Goal: Communication & Community: Answer question/provide support

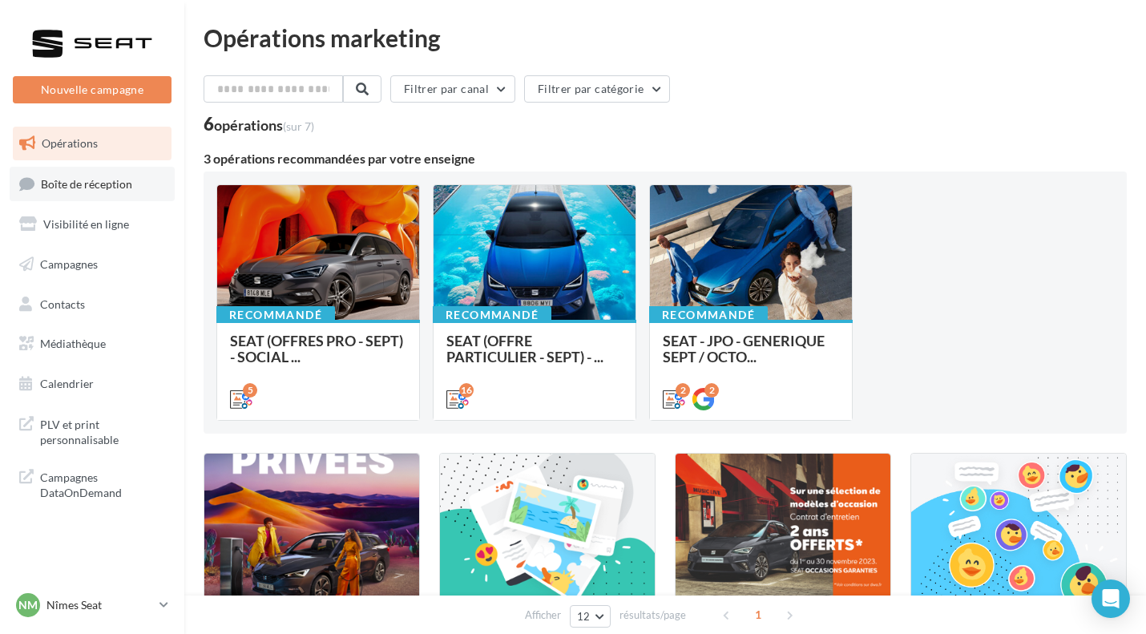
click at [107, 179] on span "Boîte de réception" at bounding box center [86, 183] width 91 height 14
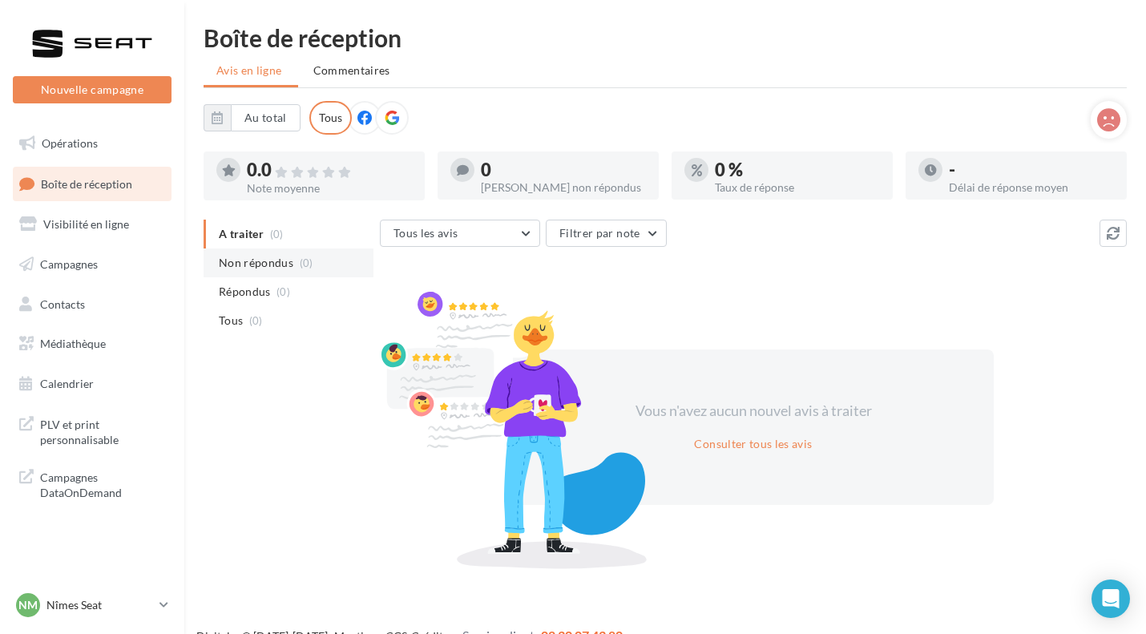
click at [266, 269] on span "Non répondus" at bounding box center [256, 263] width 75 height 16
click at [263, 294] on span "Répondus" at bounding box center [245, 292] width 52 height 16
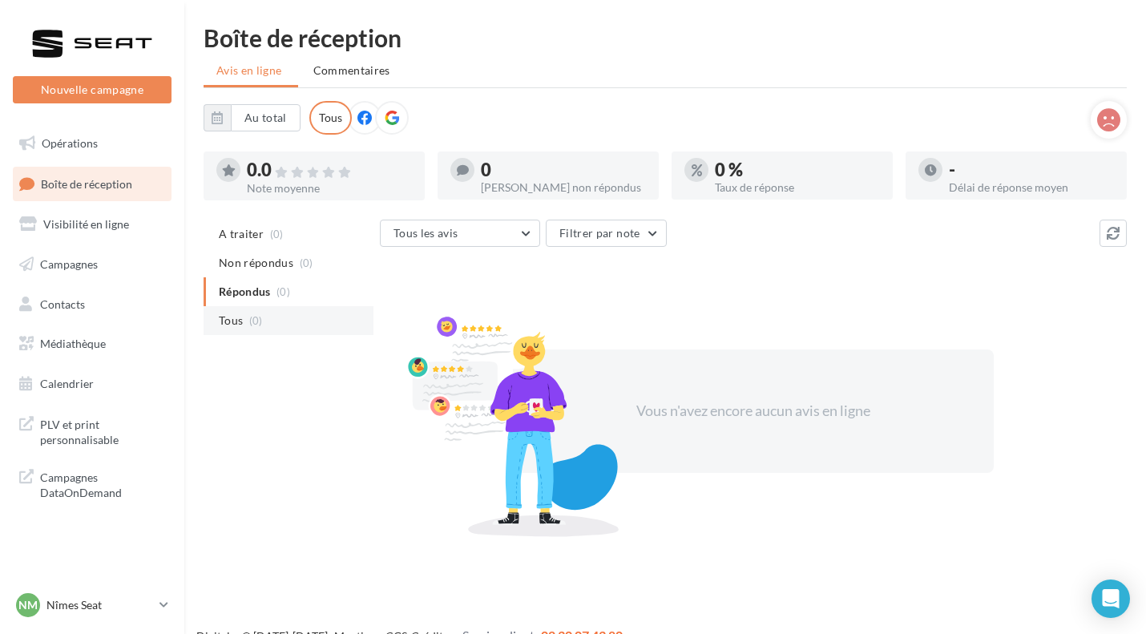
click at [257, 321] on span "(0)" at bounding box center [256, 320] width 14 height 13
click at [252, 265] on span "Non répondus" at bounding box center [256, 263] width 75 height 16
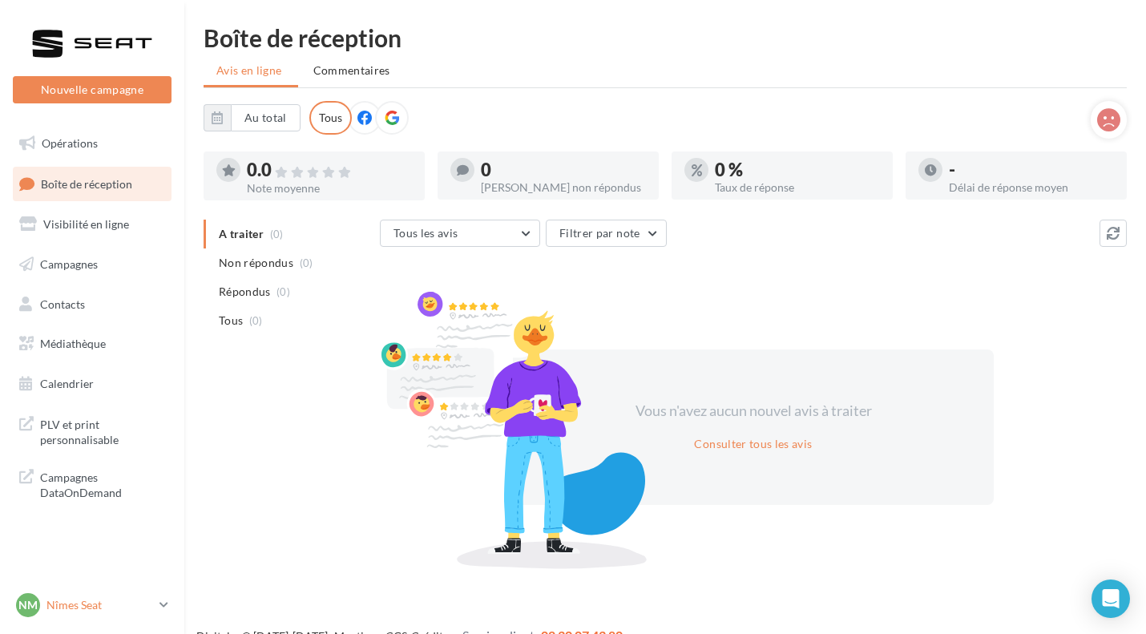
click at [113, 595] on div "Nm Nîmes Seat SEAT-NIMES" at bounding box center [84, 605] width 137 height 24
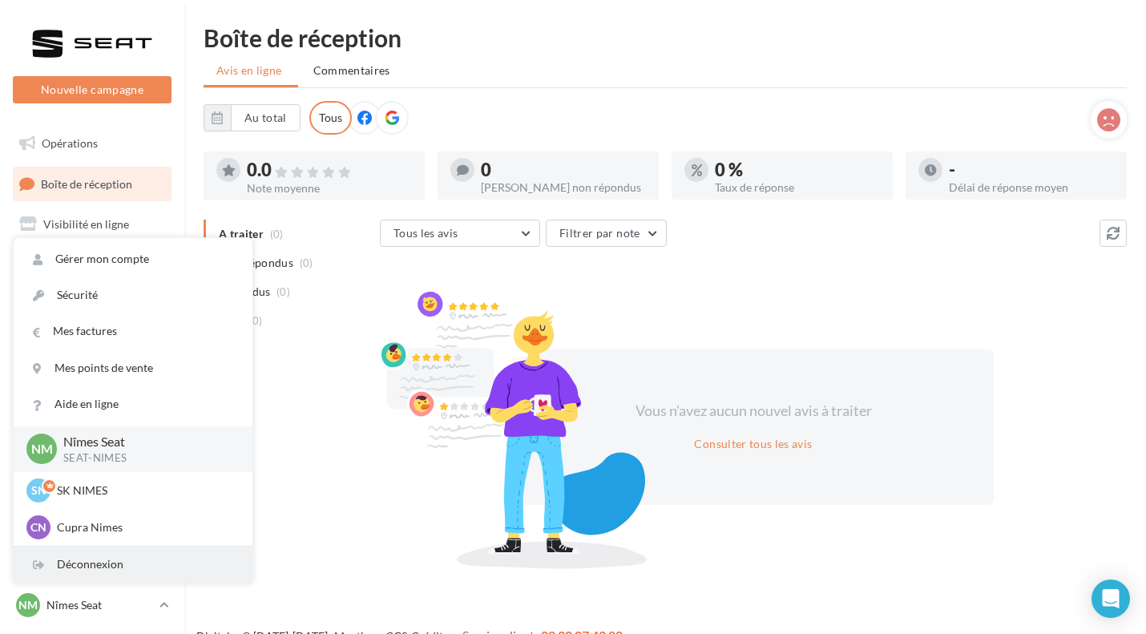
click at [97, 563] on div "Déconnexion" at bounding box center [133, 565] width 239 height 36
